Goal: Communication & Community: Answer question/provide support

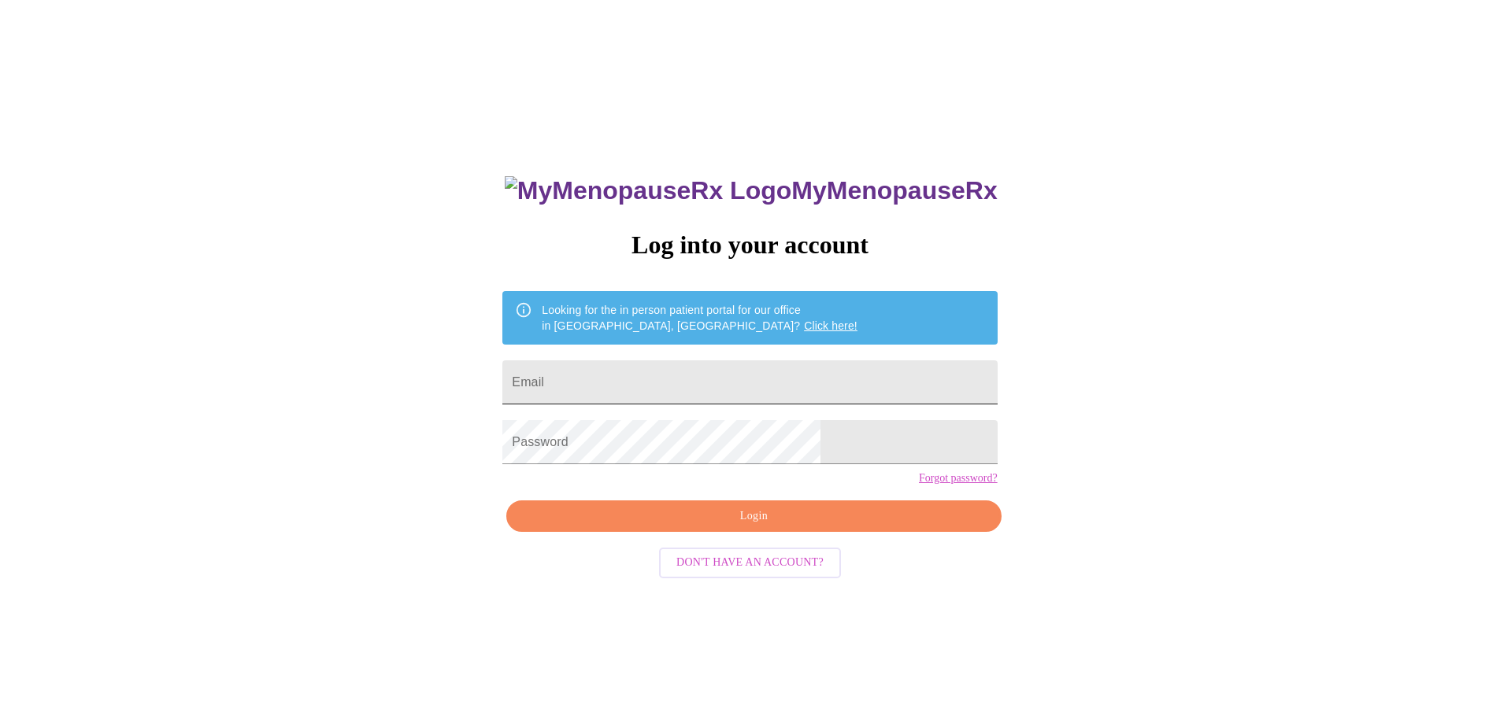
click at [716, 378] on input "Email" at bounding box center [749, 383] width 494 height 44
click at [672, 376] on input "ridc" at bounding box center [749, 383] width 494 height 44
type input "[EMAIL_ADDRESS][DOMAIN_NAME]"
click at [754, 527] on span "Login" at bounding box center [753, 517] width 458 height 20
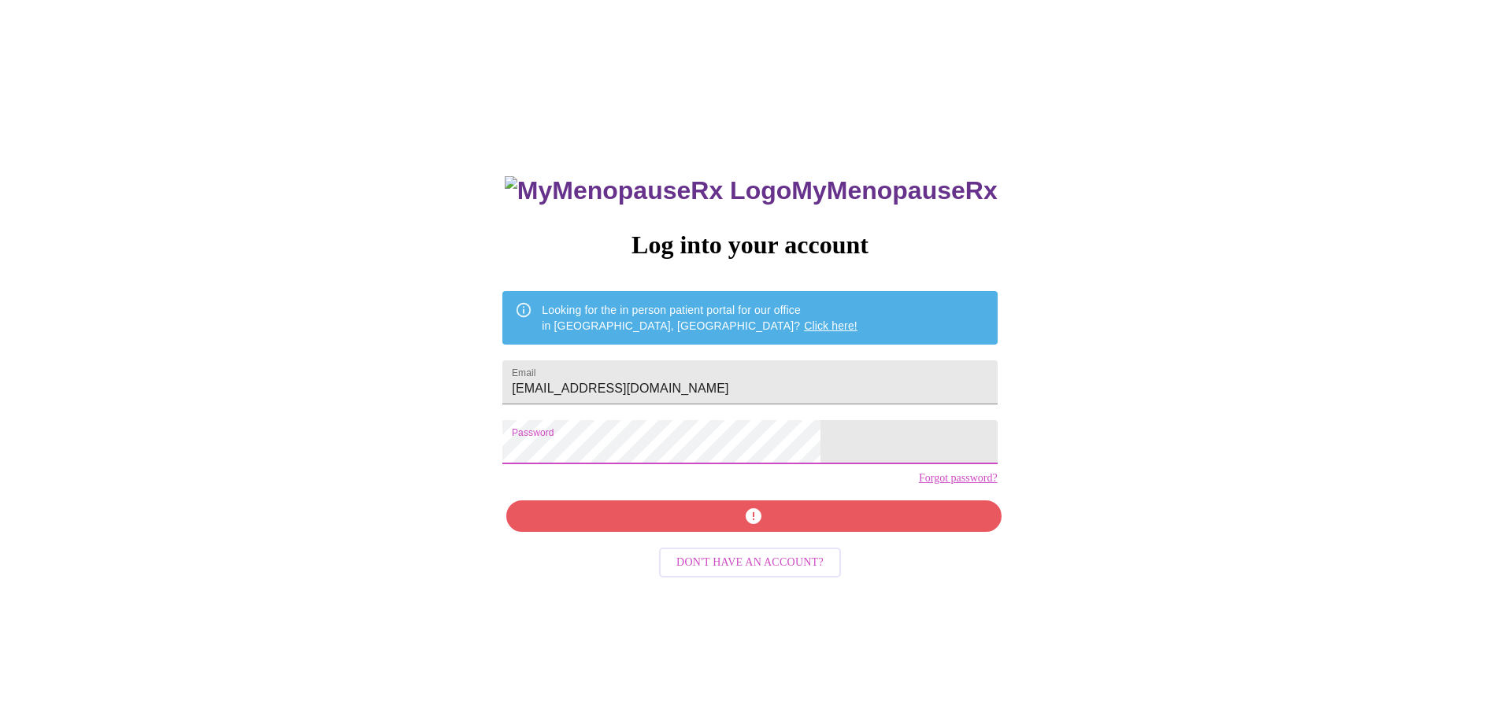
click at [583, 453] on div "MyMenopauseRx Log into your account Looking for the in person patient portal fo…" at bounding box center [750, 512] width 526 height 723
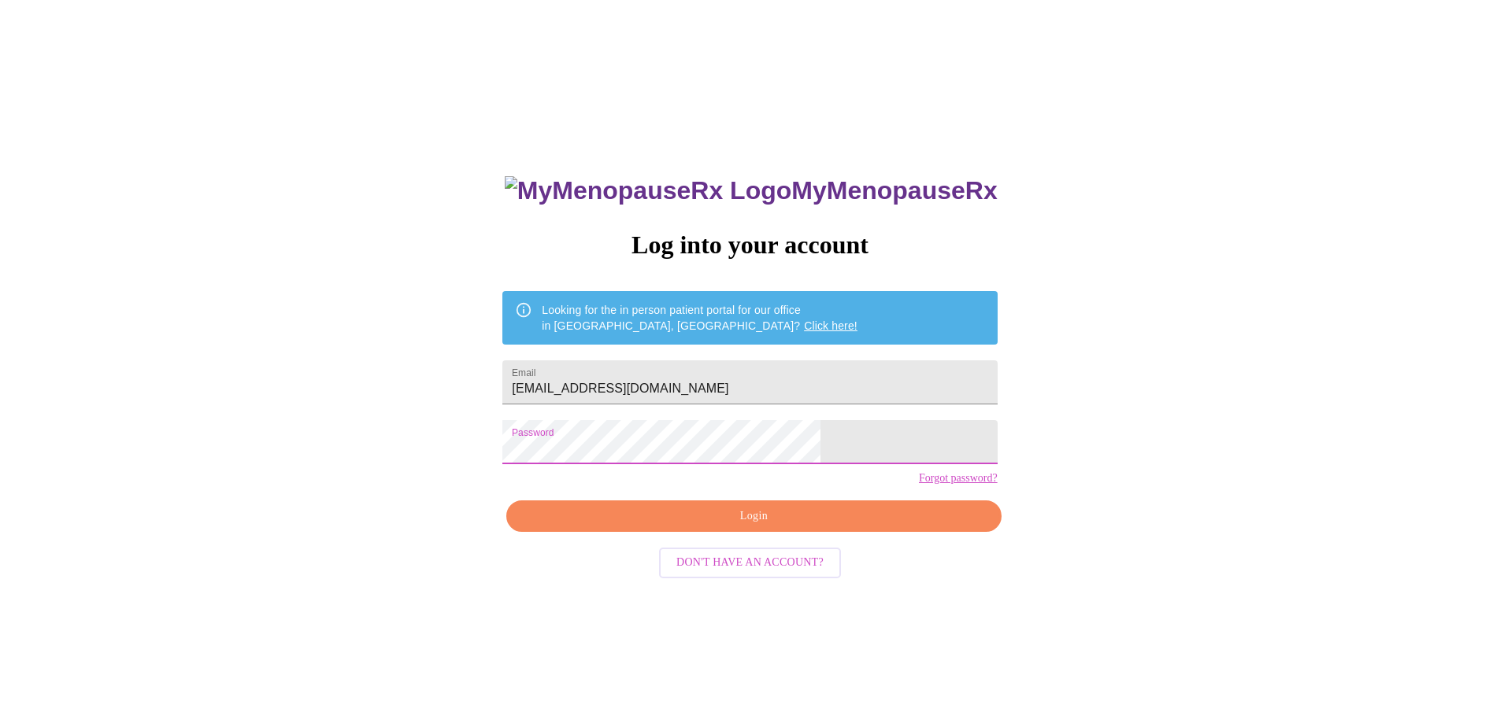
click at [770, 527] on span "Login" at bounding box center [753, 517] width 458 height 20
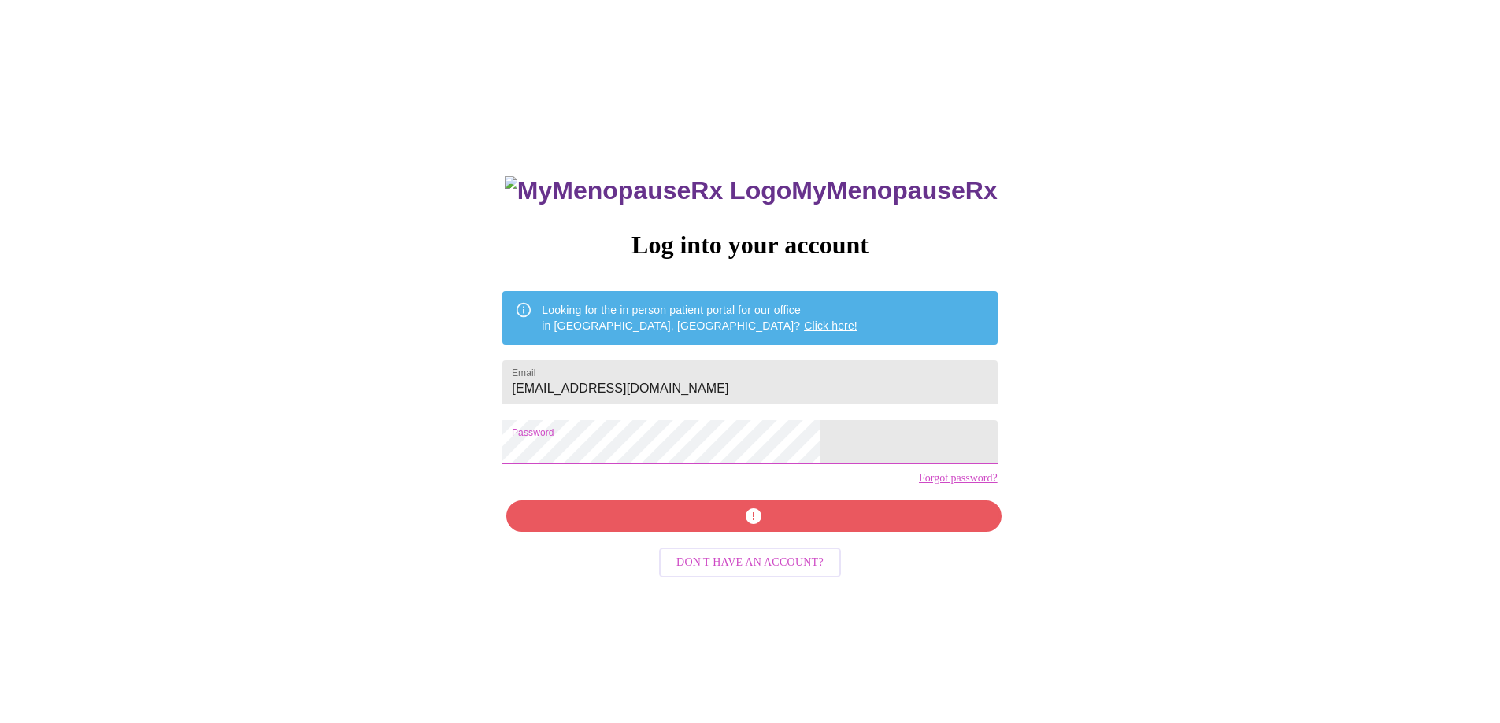
click at [553, 460] on div "MyMenopauseRx Log into your account Looking for the in person patient portal fo…" at bounding box center [749, 440] width 1487 height 868
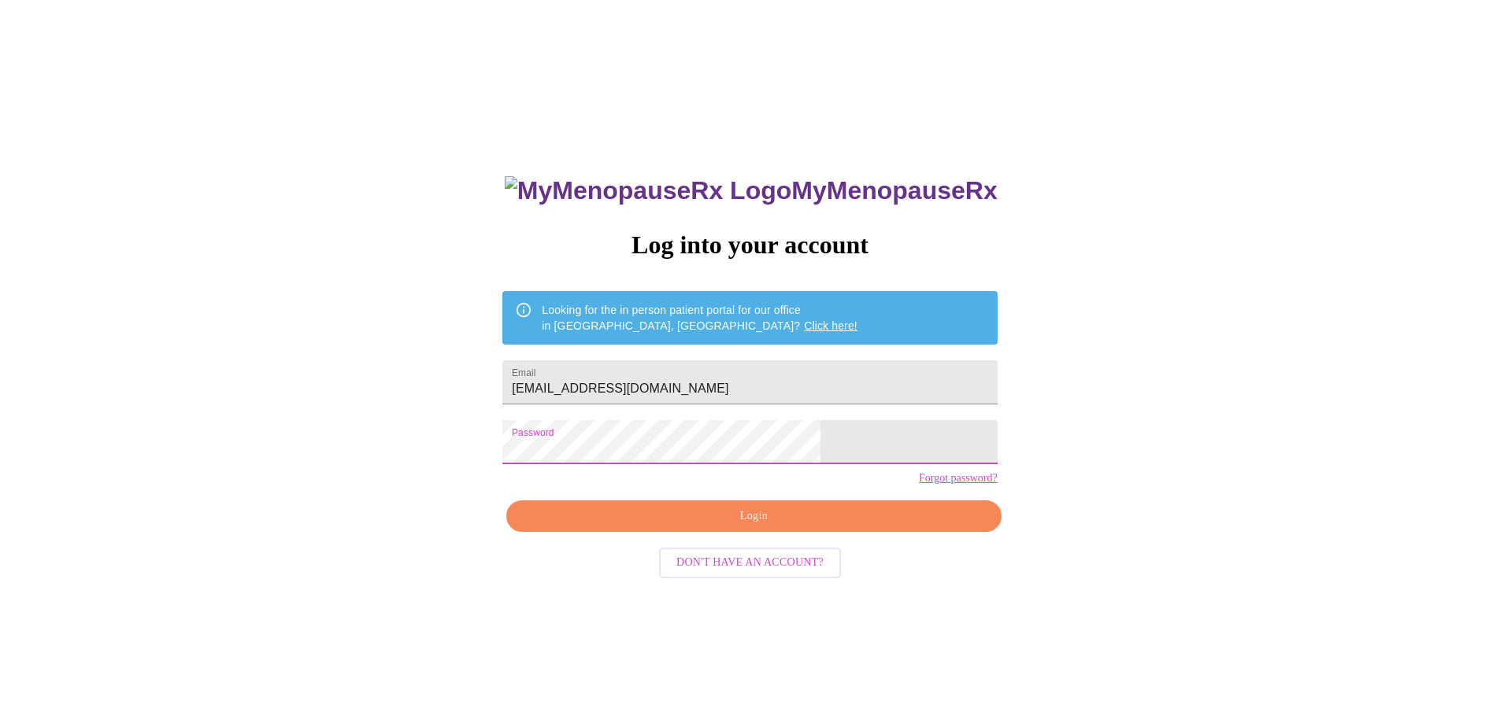
click at [757, 527] on span "Login" at bounding box center [753, 517] width 458 height 20
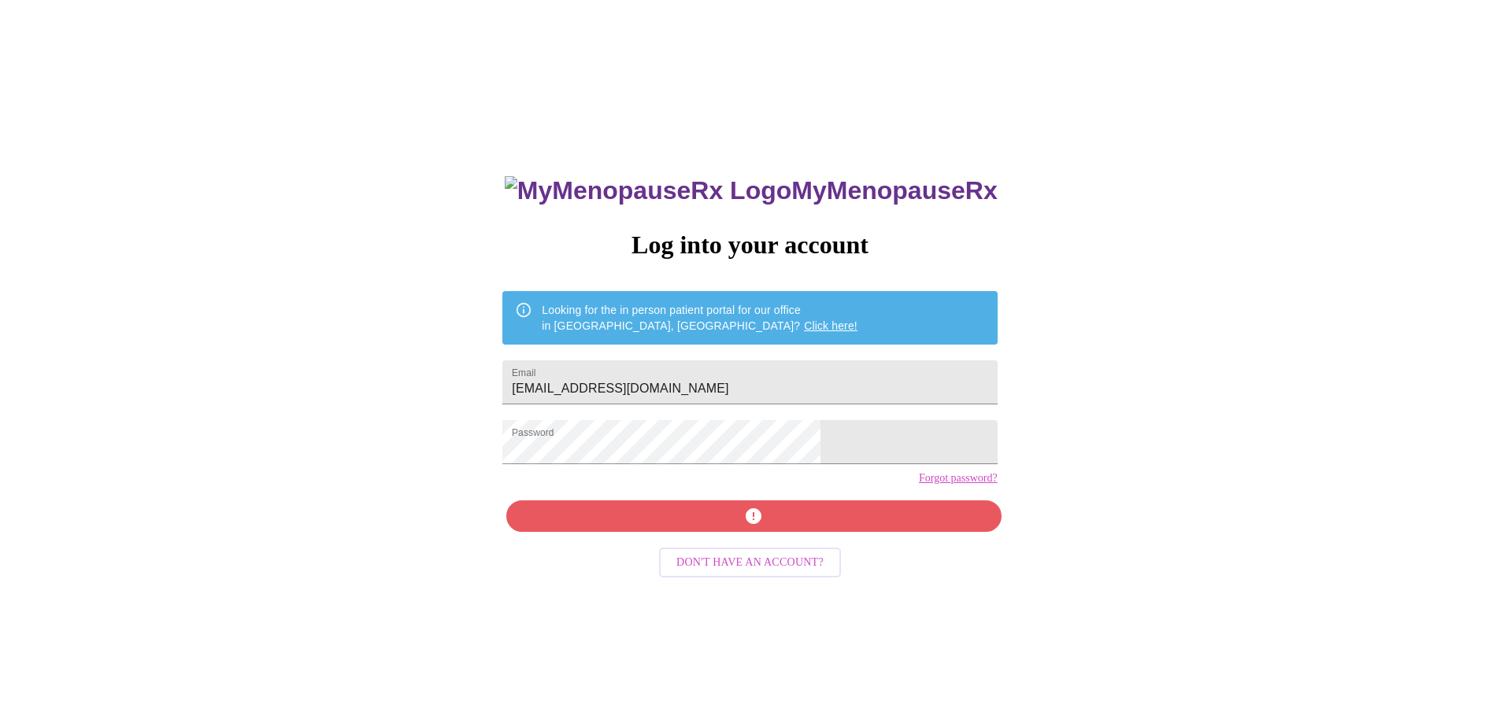
click at [919, 485] on link "Forgot password?" at bounding box center [958, 478] width 79 height 13
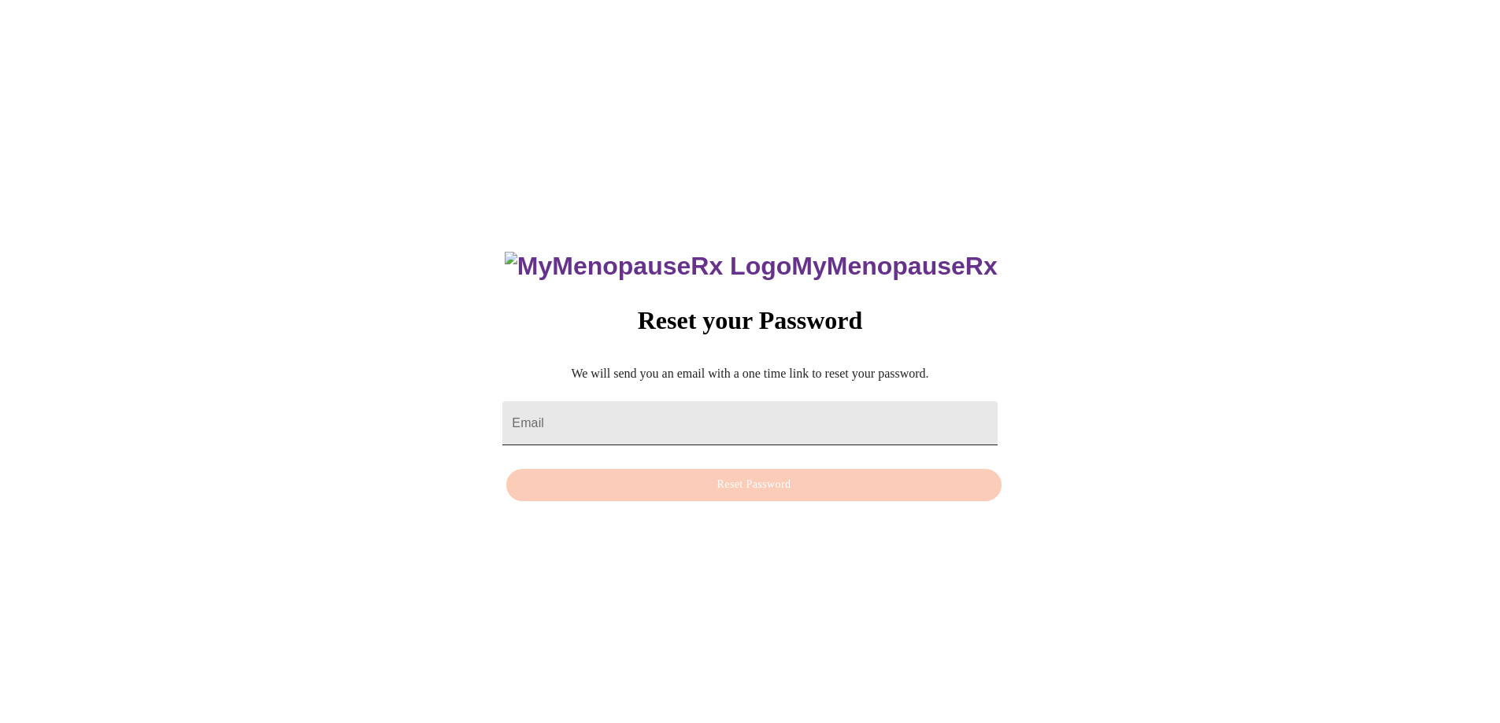
click at [788, 420] on input "Email" at bounding box center [749, 423] width 494 height 44
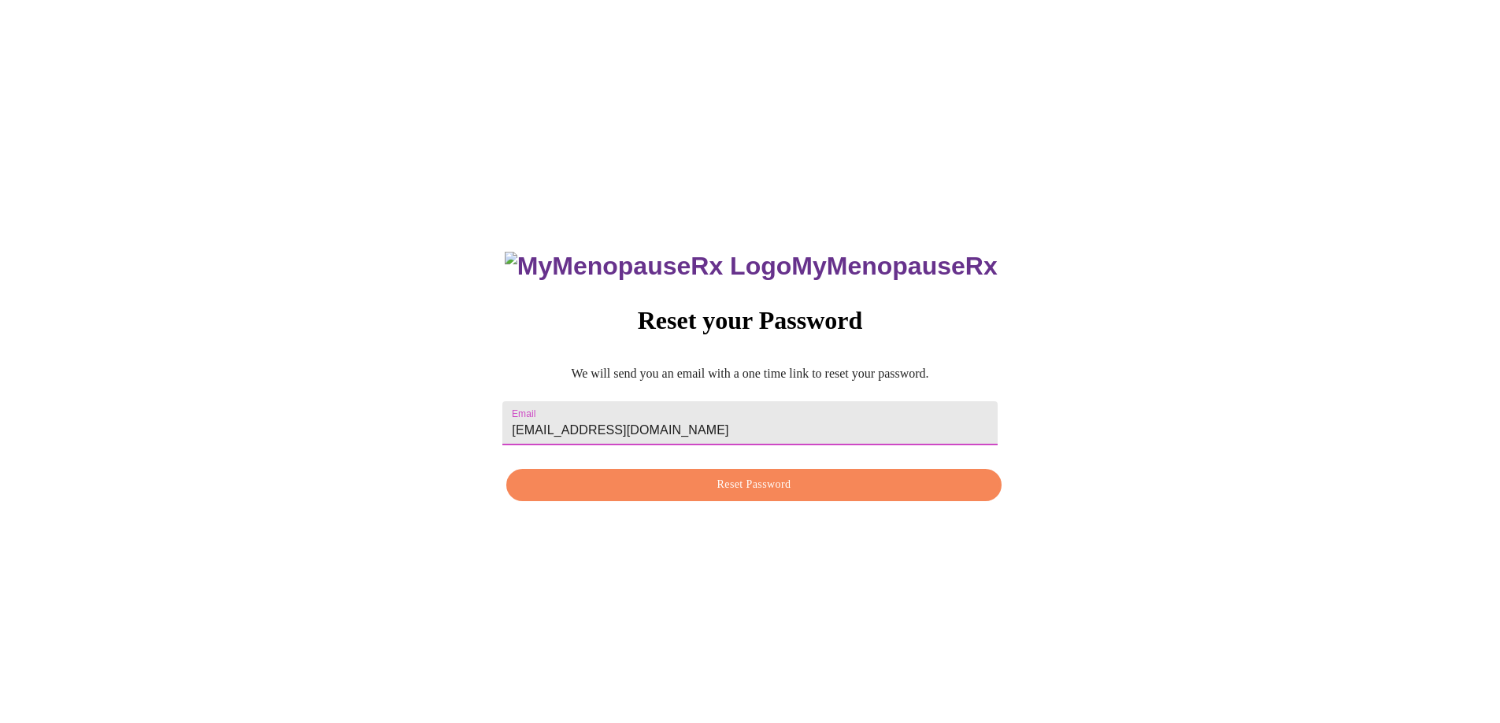
type input "ridcjess@gmail.com"
click at [742, 482] on span "Reset Password" at bounding box center [753, 485] width 458 height 20
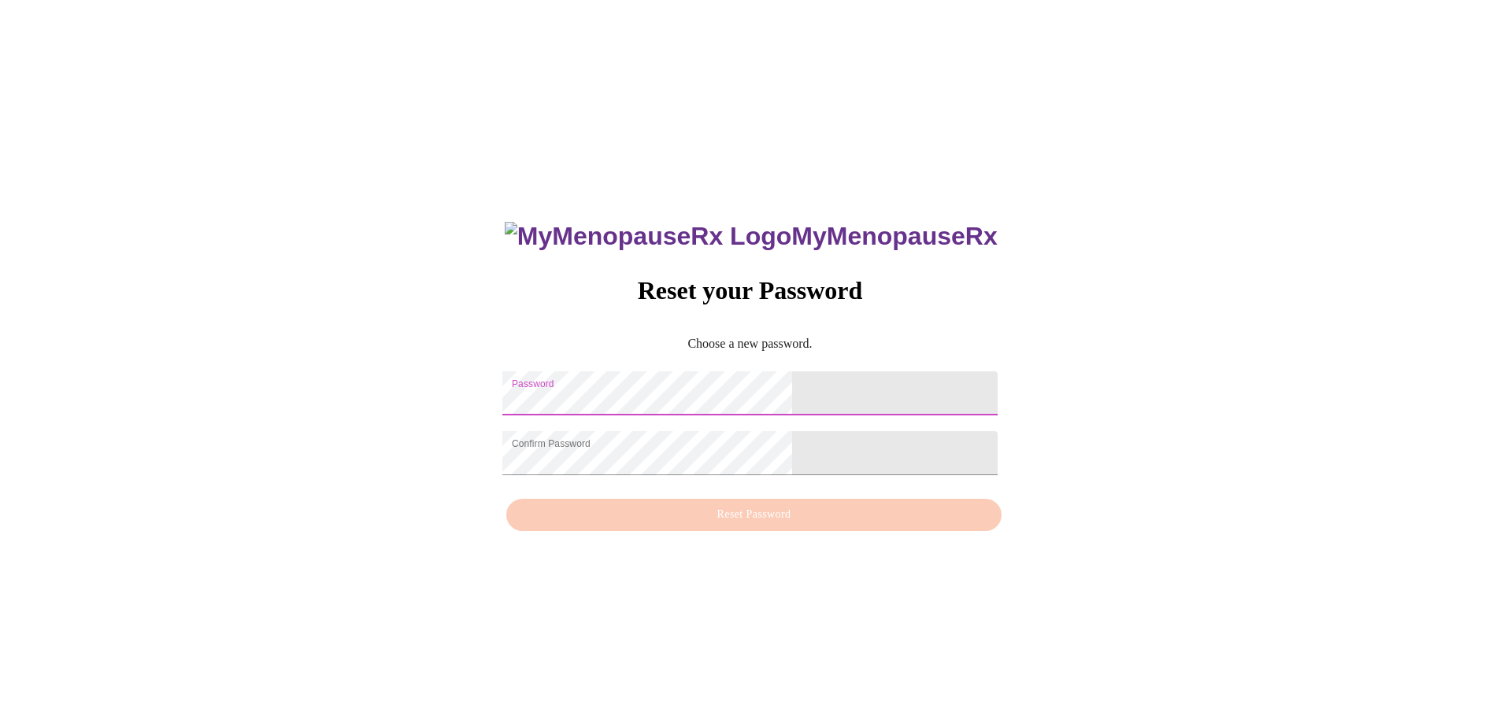
click at [557, 339] on div "MyMenopauseRx Reset your Password Choose a new password. Password Confirm Passw…" at bounding box center [749, 367] width 1487 height 723
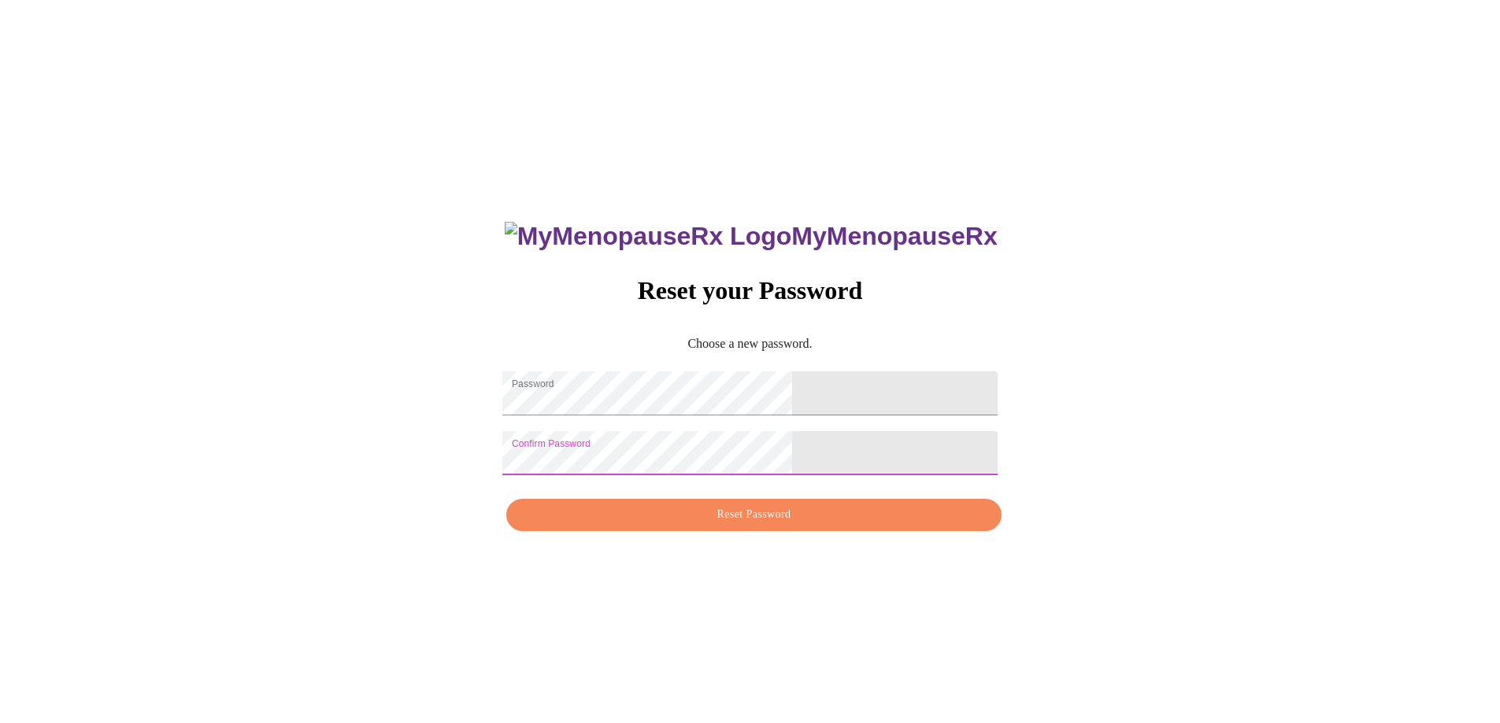
click at [736, 525] on span "Reset Password" at bounding box center [753, 515] width 458 height 20
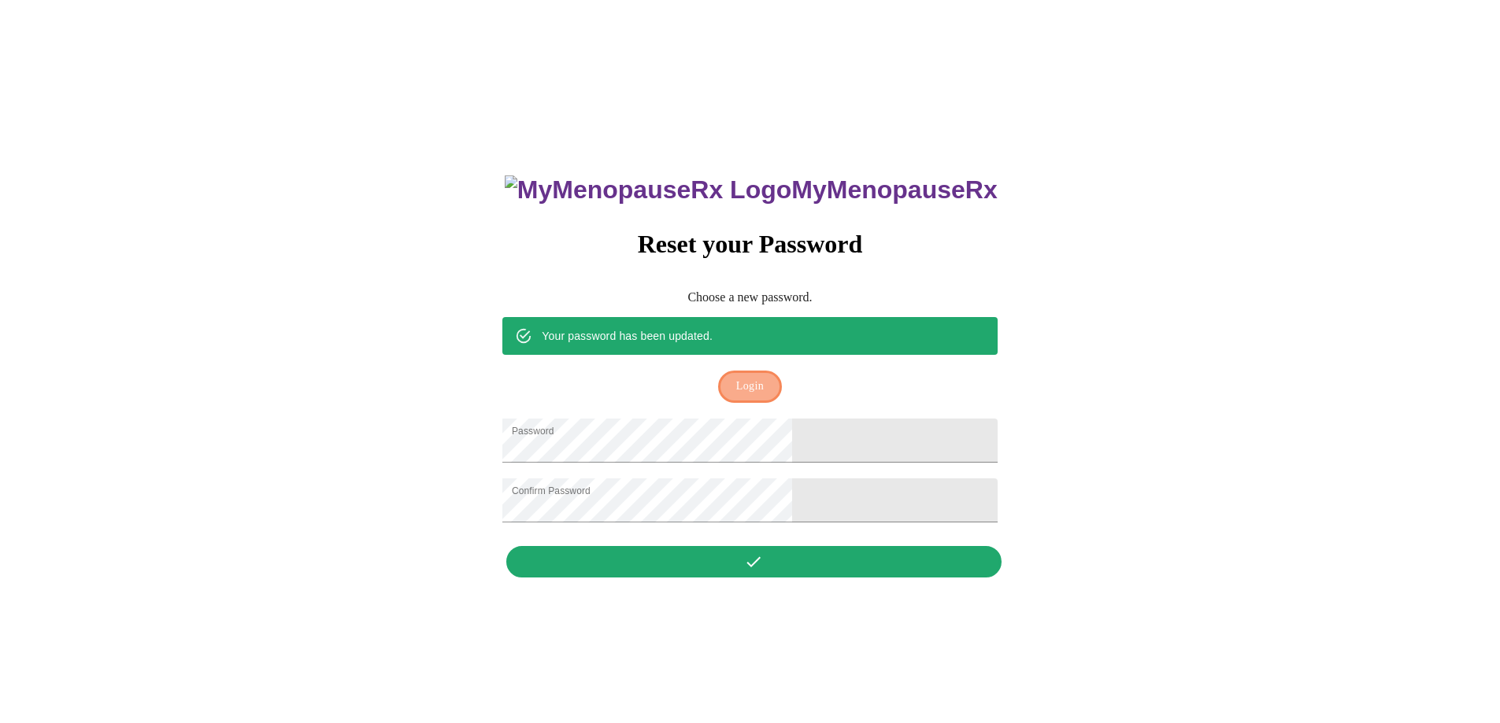
click at [764, 381] on button "Login" at bounding box center [750, 387] width 64 height 32
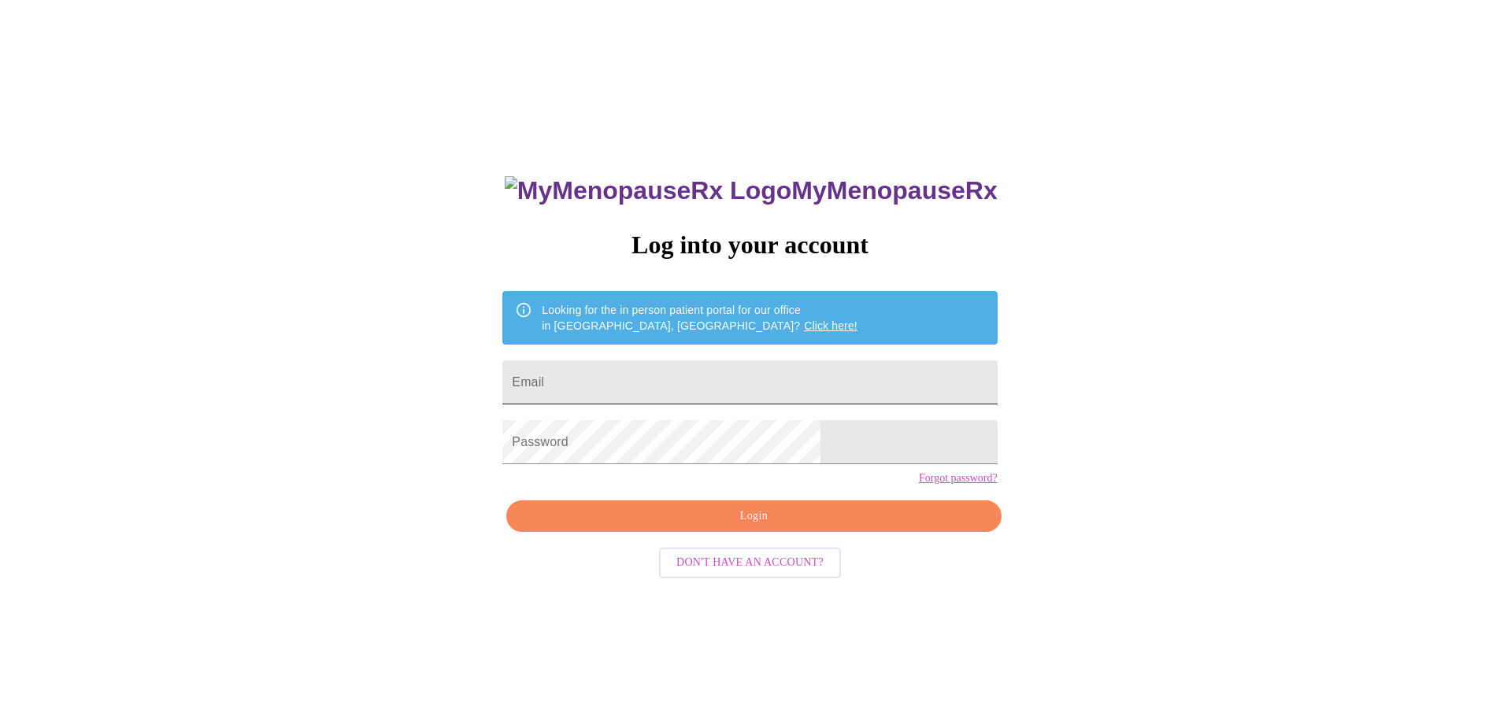
click at [690, 384] on input "Email" at bounding box center [749, 383] width 494 height 44
type input "ridcjess@gmail.com"
click at [744, 533] on button "Login" at bounding box center [753, 517] width 494 height 32
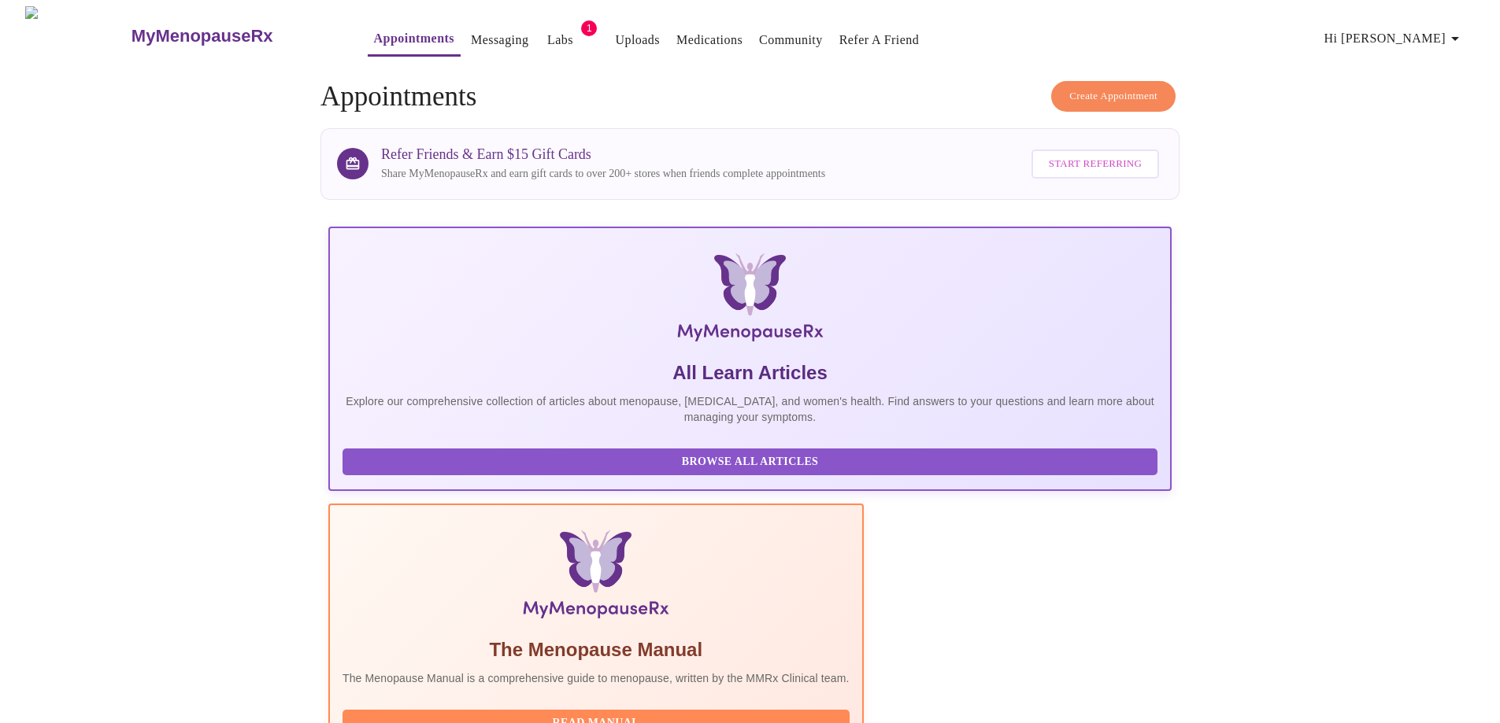
click at [471, 34] on link "Messaging" at bounding box center [499, 40] width 57 height 22
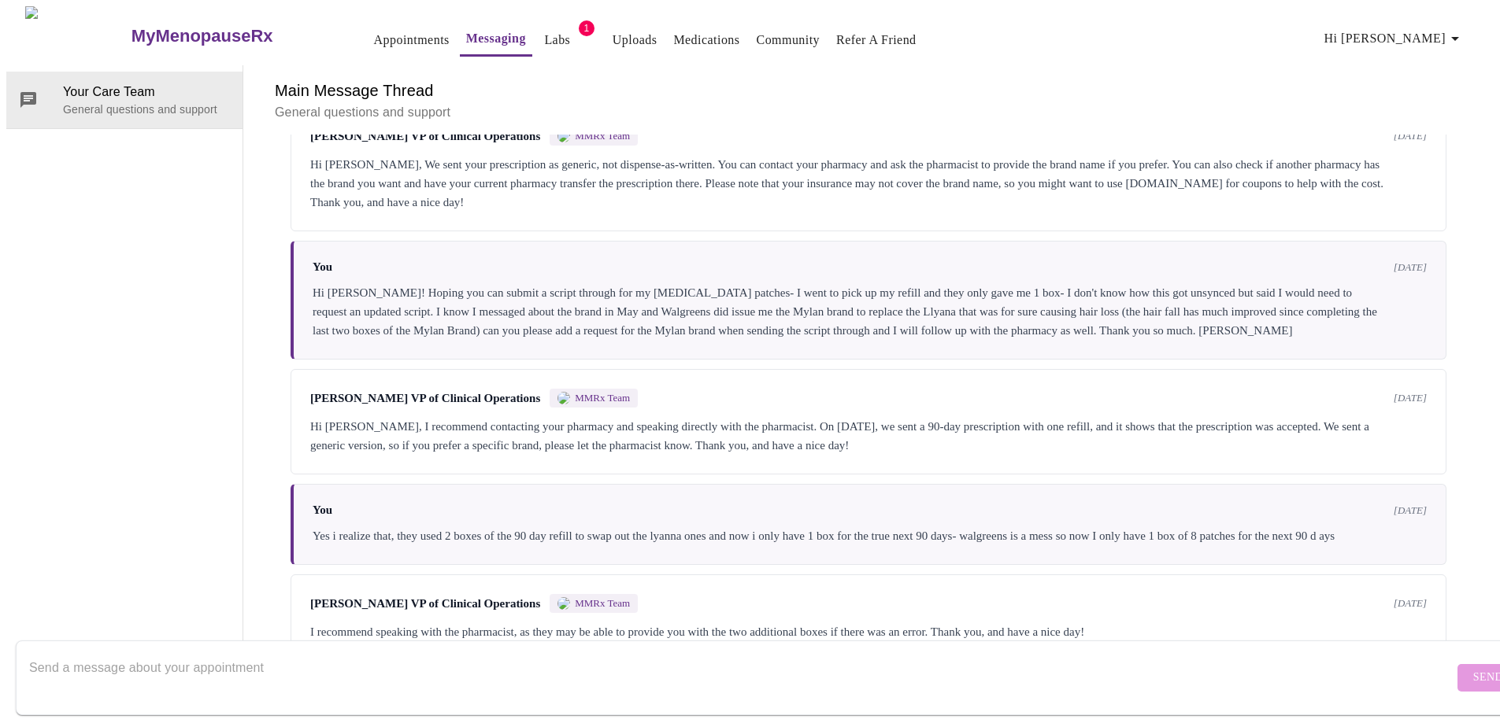
scroll to position [1292, 0]
click at [430, 653] on textarea "Send a message about your appointment" at bounding box center [741, 678] width 1424 height 50
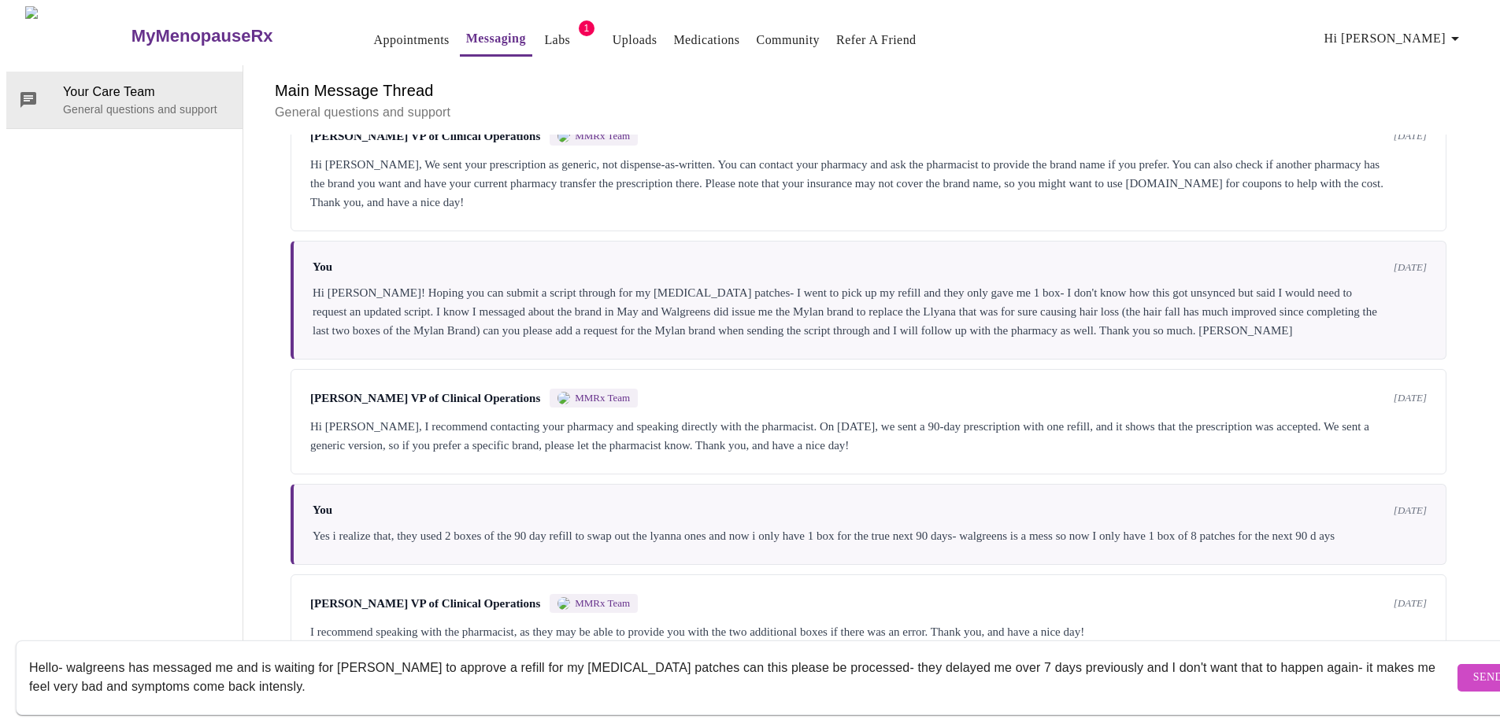
click at [172, 671] on textarea "Hello- walgreens has messaged me and is waiting for kelly to approve a refill f…" at bounding box center [741, 678] width 1424 height 50
type textarea "Hello- walgreens has messaged me and is waiting for kelly to approve a refill f…"
click at [1473, 668] on span "Send" at bounding box center [1488, 678] width 30 height 20
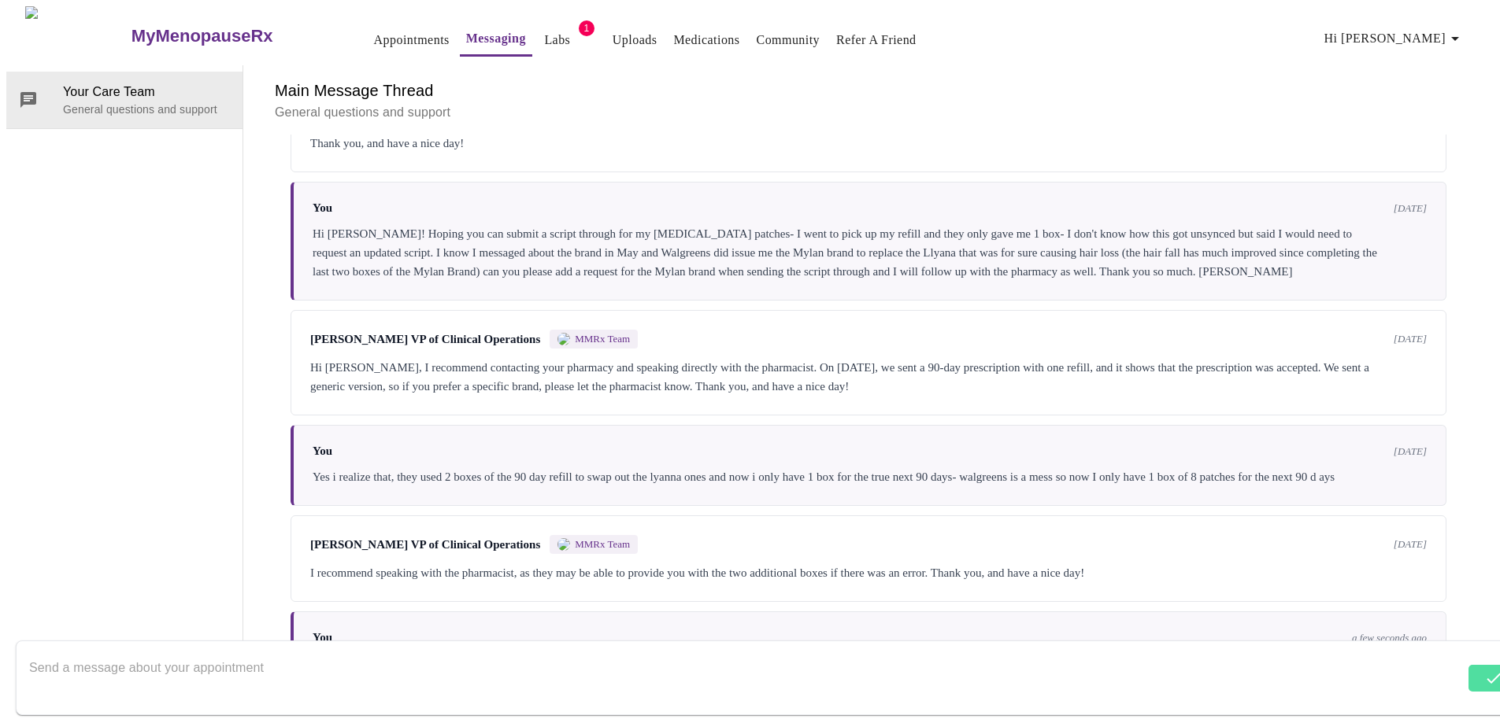
scroll to position [1406, 0]
